Goal: Browse casually

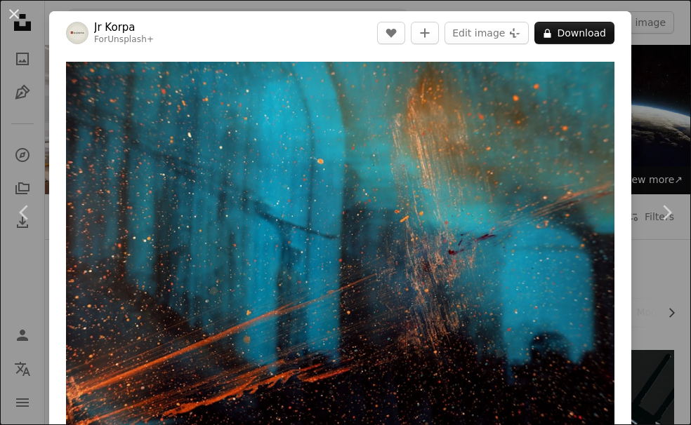
scroll to position [842, 0]
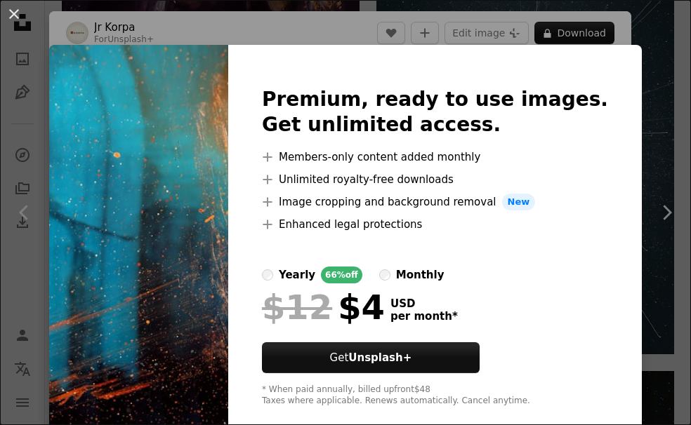
click at [649, 63] on div "An X shape Premium, ready to use images. Get unlimited access. A plus sign Memb…" at bounding box center [345, 212] width 691 height 425
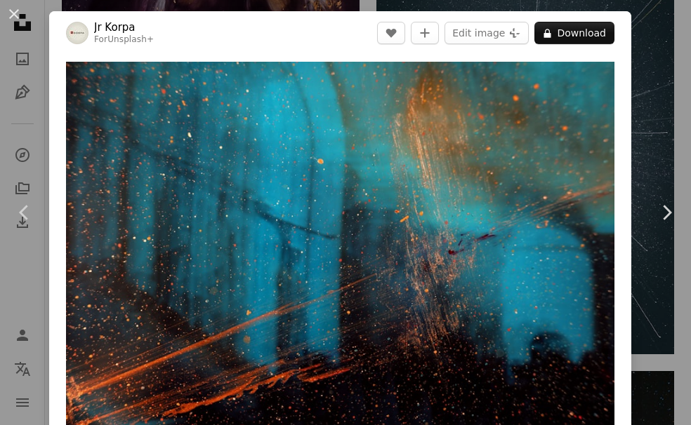
click at [652, 50] on div "An X shape Chevron left Chevron right Jr Korpa For Unsplash+ A heart A plus sig…" at bounding box center [345, 212] width 691 height 425
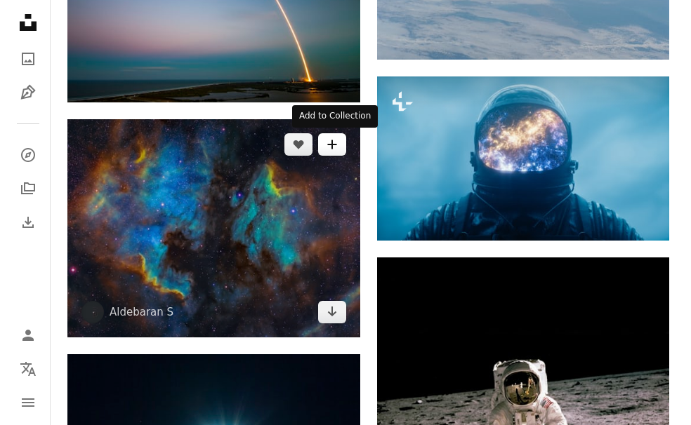
scroll to position [1895, 0]
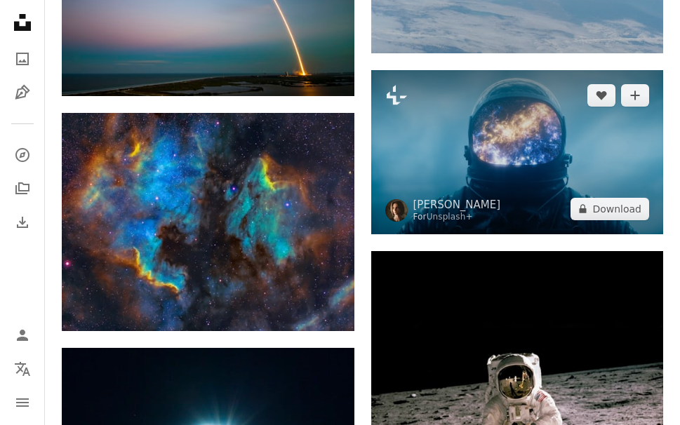
click at [539, 142] on img at bounding box center [517, 152] width 293 height 164
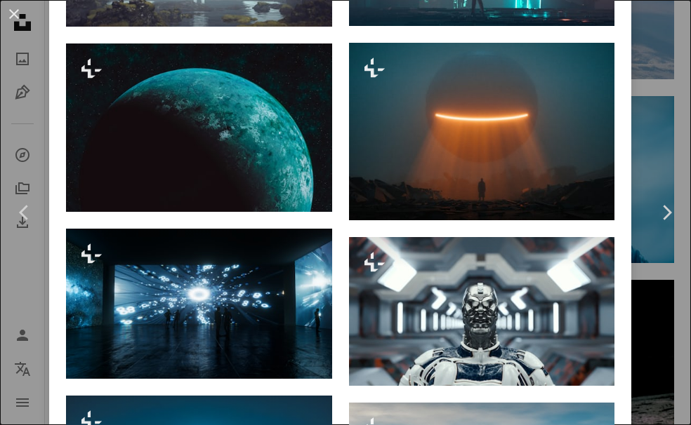
scroll to position [1544, 0]
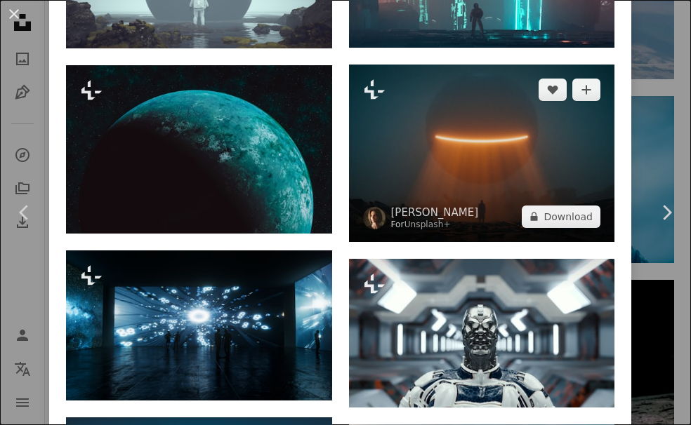
click at [479, 107] on img at bounding box center [482, 153] width 266 height 177
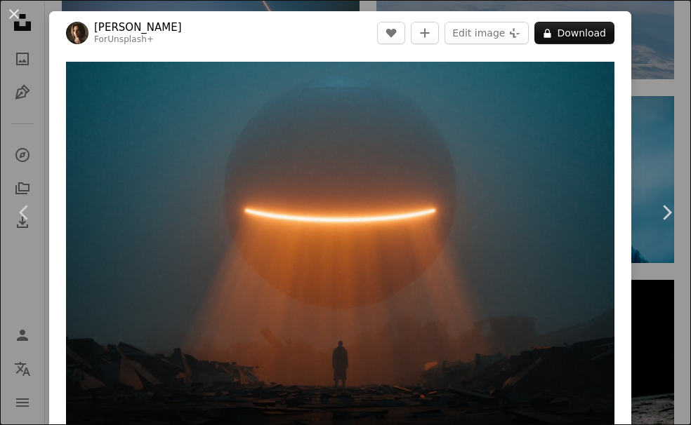
click at [657, 78] on div "An X shape Chevron left Chevron right [PERSON_NAME] For Unsplash+ A heart A plu…" at bounding box center [345, 212] width 691 height 425
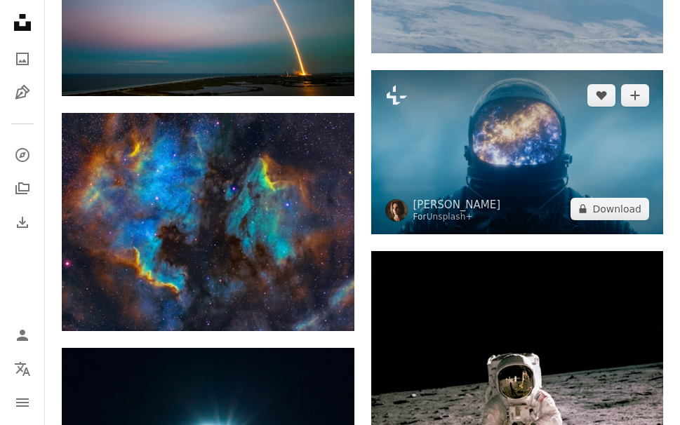
click at [506, 147] on img at bounding box center [517, 152] width 293 height 164
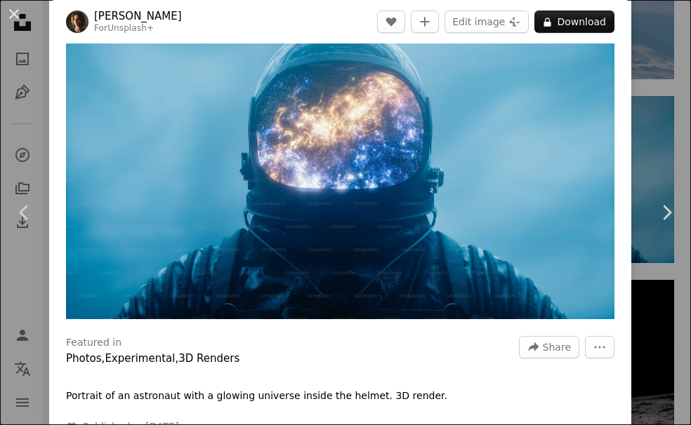
scroll to position [211, 0]
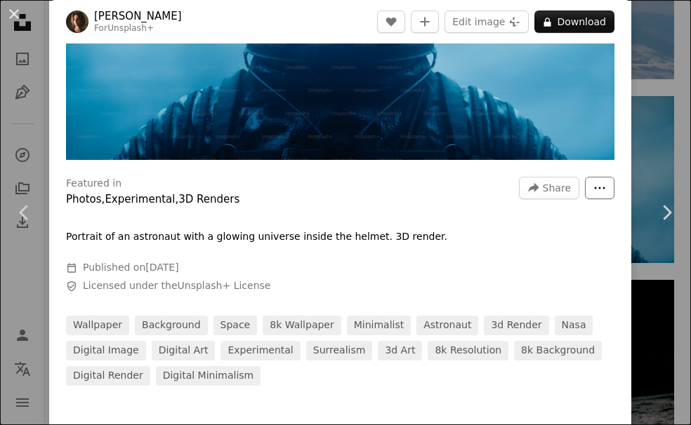
click at [593, 182] on icon "More Actions" at bounding box center [599, 188] width 13 height 13
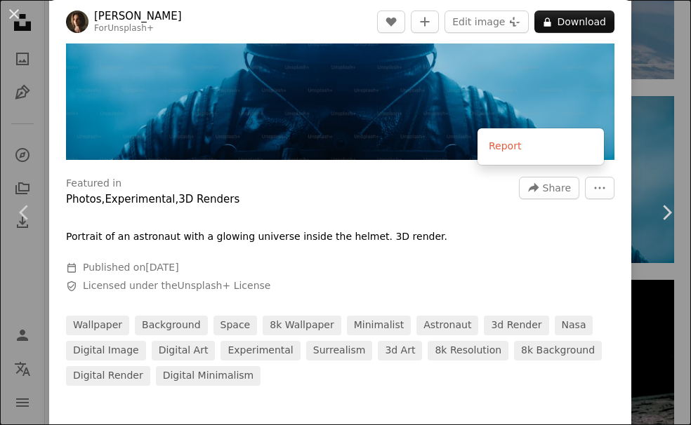
click at [382, 238] on dialog "An X shape Chevron left Chevron right [PERSON_NAME] For Unsplash+ A heart A plu…" at bounding box center [345, 212] width 691 height 425
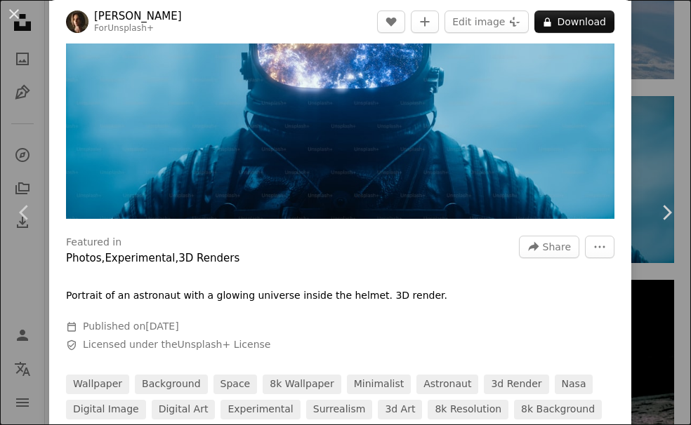
scroll to position [70, 0]
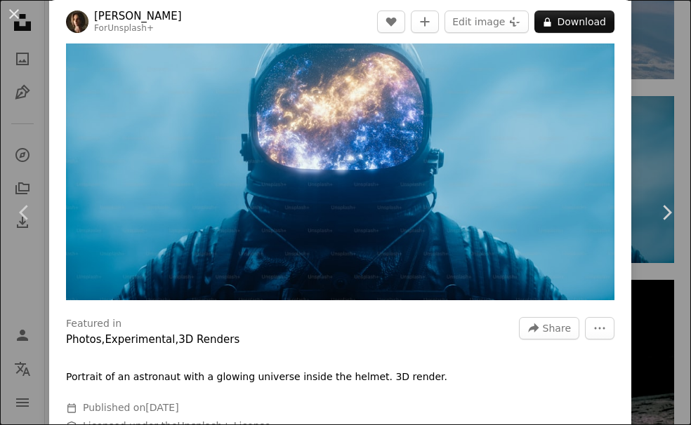
click at [347, 149] on img "Zoom in on this image" at bounding box center [340, 146] width 548 height 309
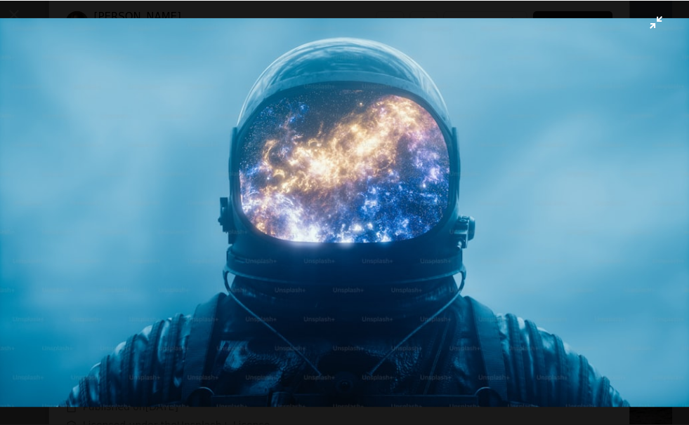
scroll to position [2520, 0]
